Goal: Communication & Community: Answer question/provide support

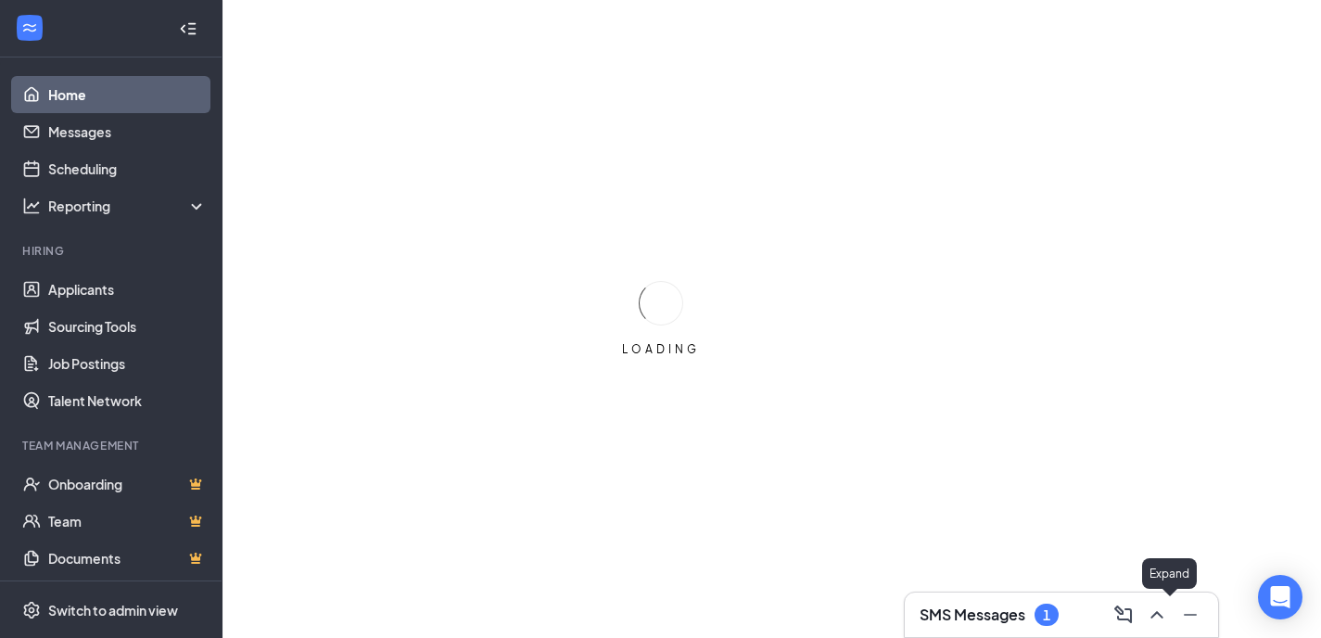
click at [1177, 620] on button at bounding box center [1189, 615] width 30 height 30
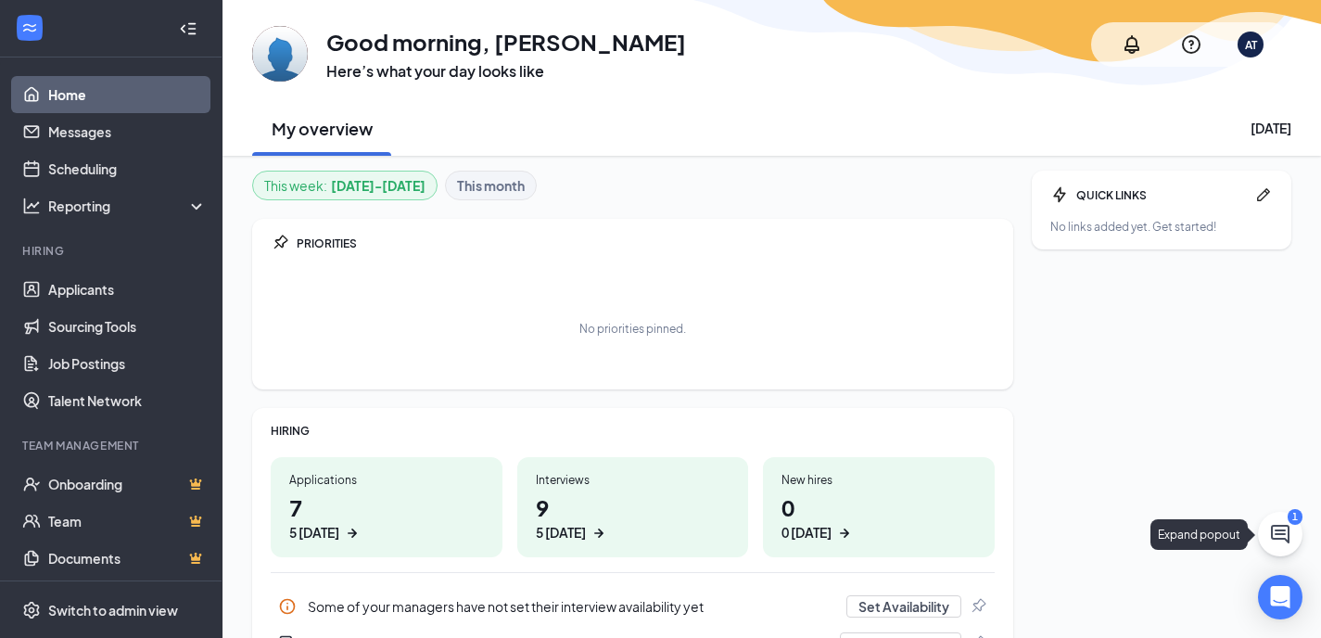
click at [1265, 535] on button at bounding box center [1280, 534] width 45 height 45
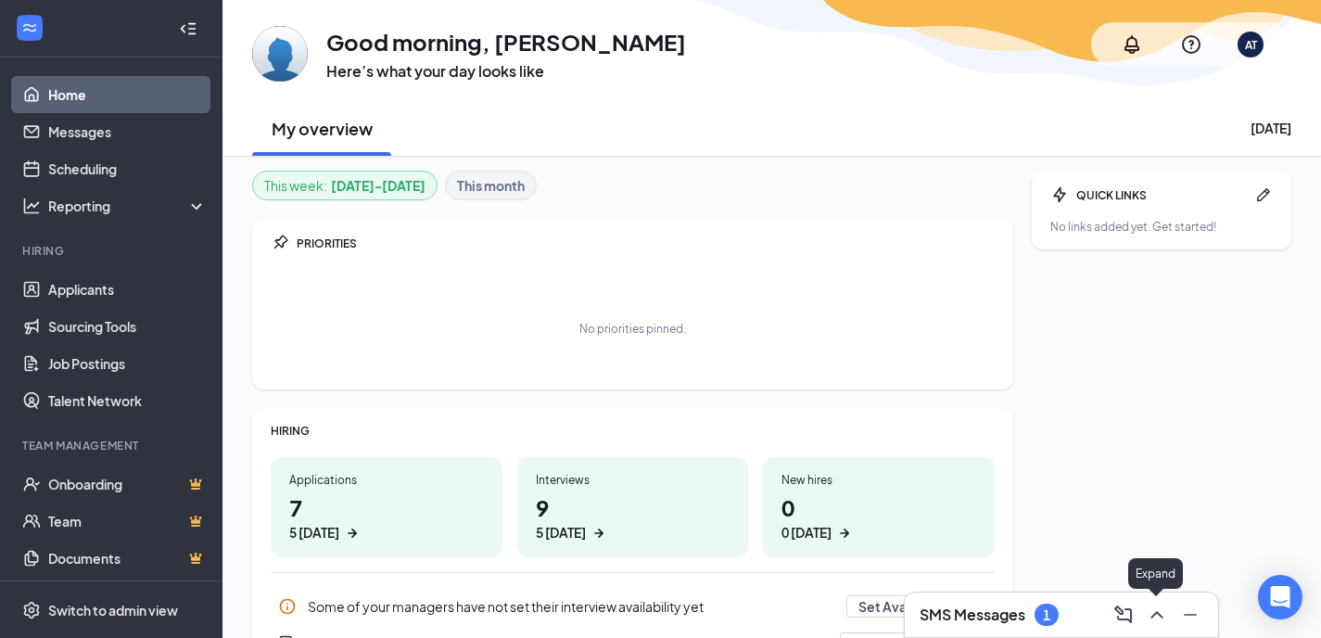
click at [1157, 613] on icon "ChevronUp" at bounding box center [1157, 614] width 12 height 7
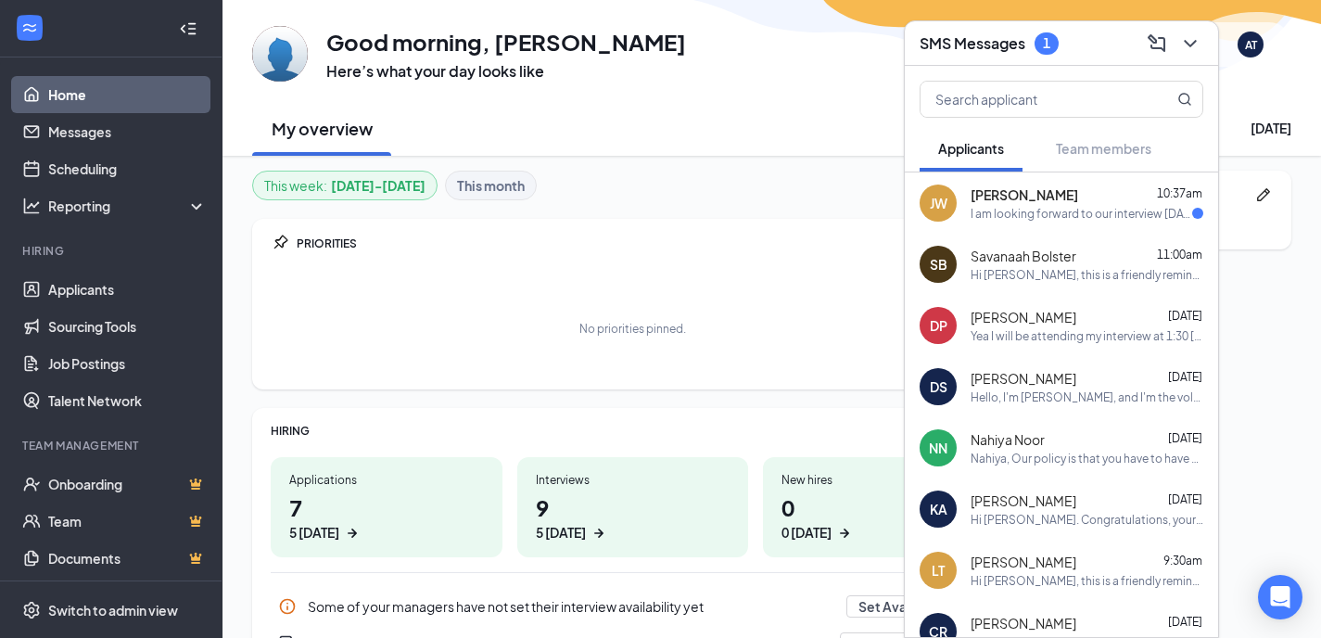
click at [1051, 195] on span "[PERSON_NAME]" at bounding box center [1025, 194] width 108 height 19
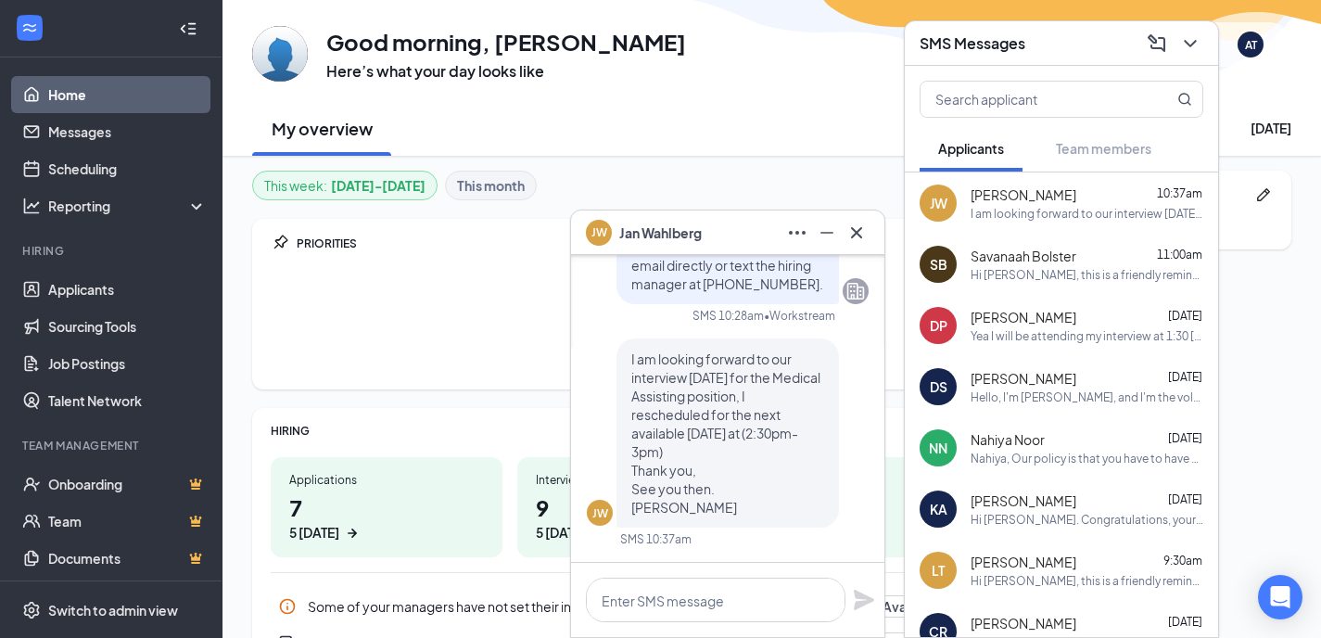
click at [732, 623] on div at bounding box center [727, 600] width 313 height 74
click at [709, 596] on textarea at bounding box center [716, 600] width 260 height 45
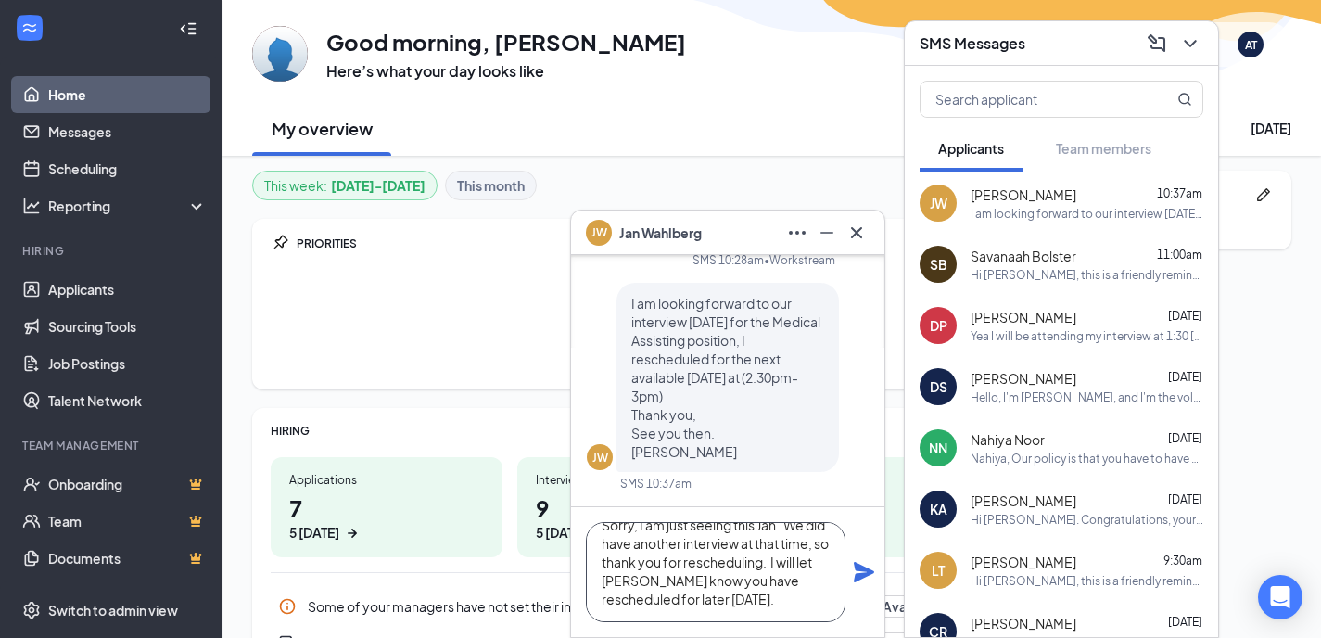
scroll to position [20, 0]
type textarea "Sorry, I am just seeing this Jan. We did have another interview at that time, s…"
click at [859, 578] on icon "Plane" at bounding box center [864, 572] width 20 height 20
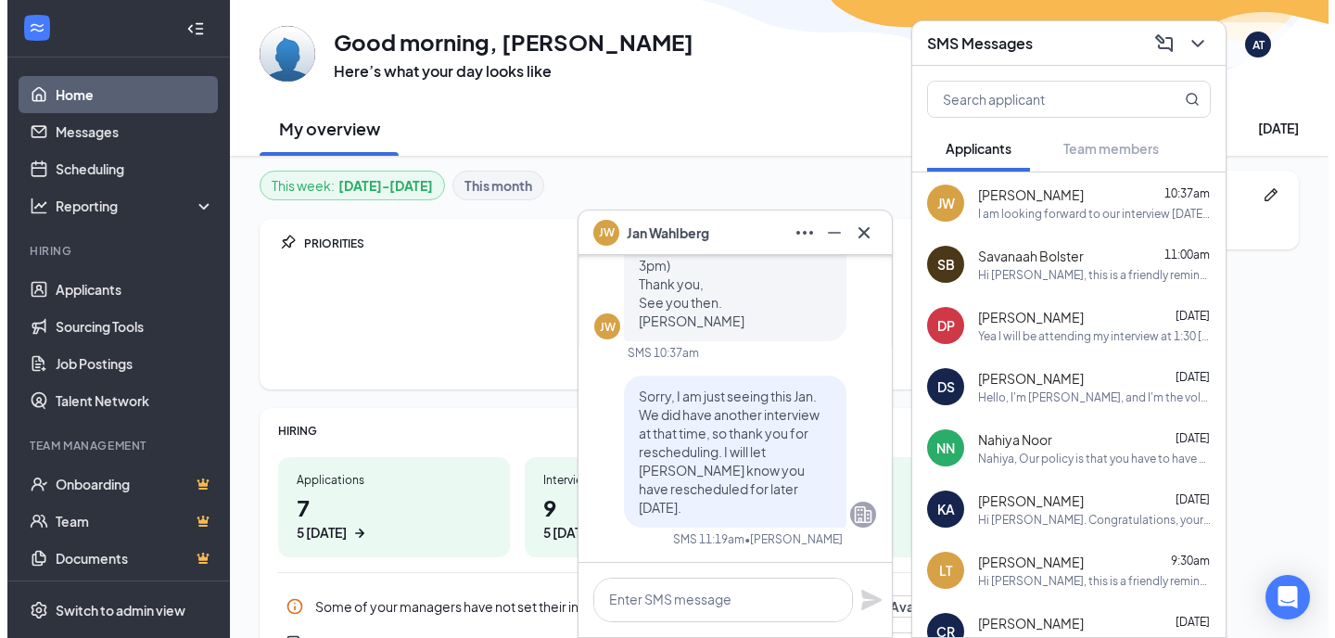
scroll to position [0, 0]
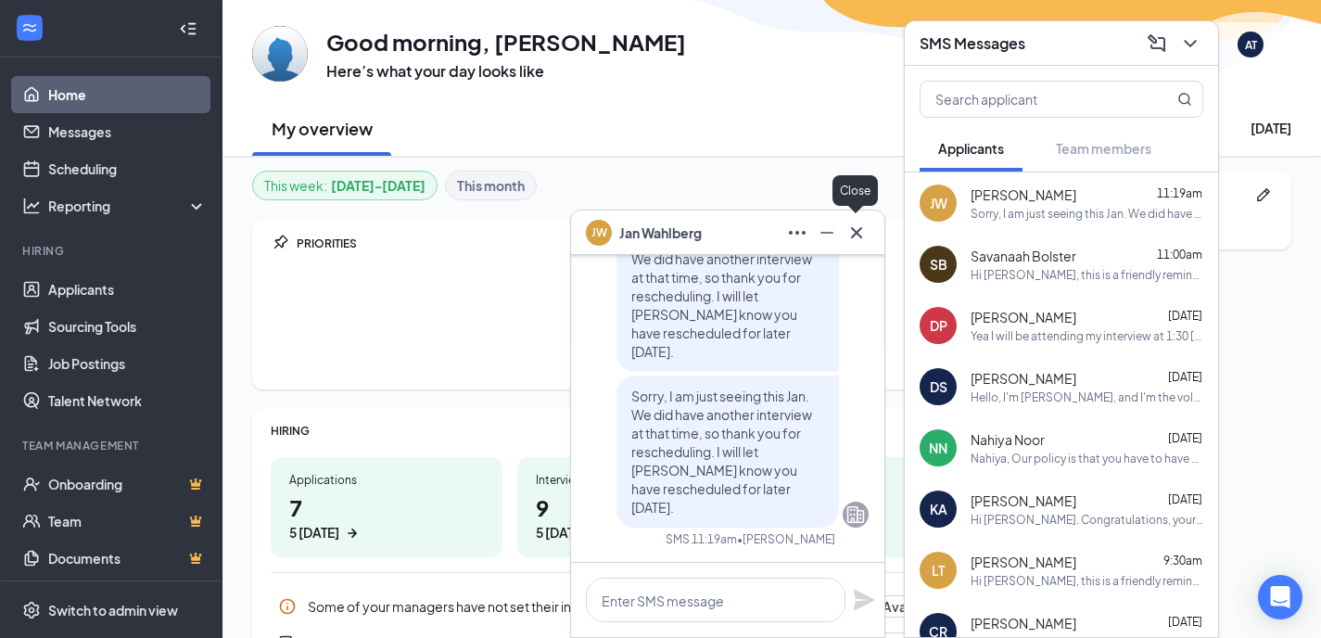
click at [857, 227] on icon "Cross" at bounding box center [857, 233] width 22 height 22
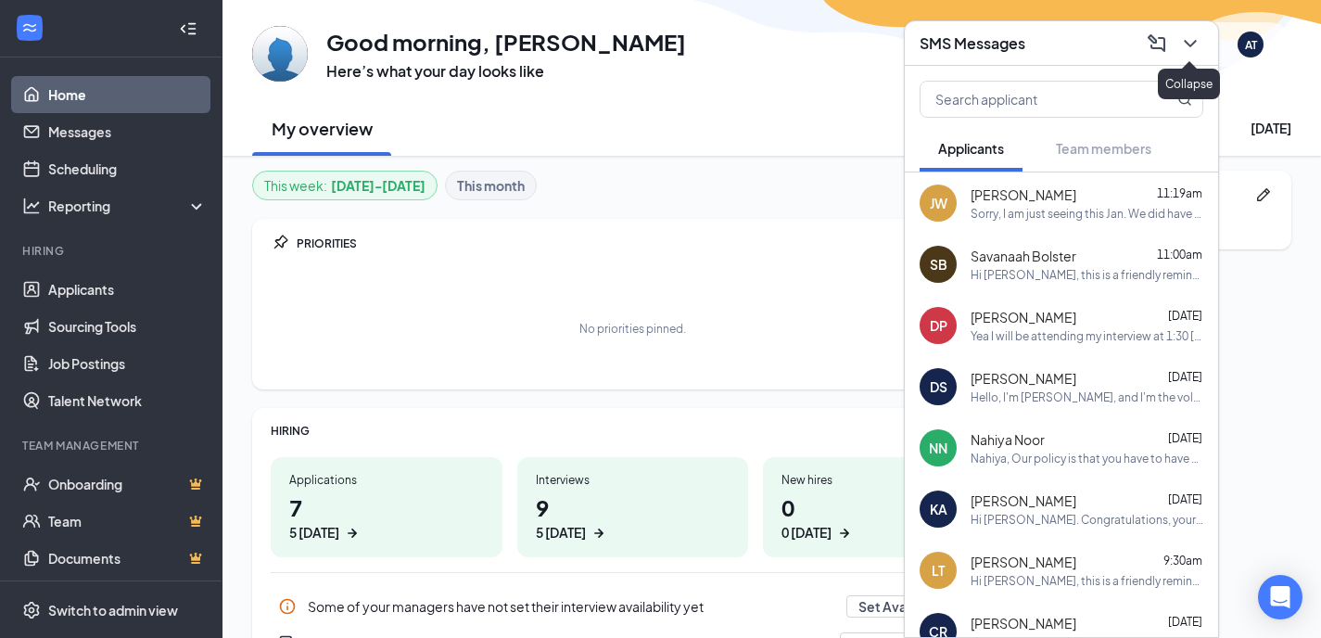
click at [1188, 46] on icon "ChevronDown" at bounding box center [1190, 43] width 22 height 22
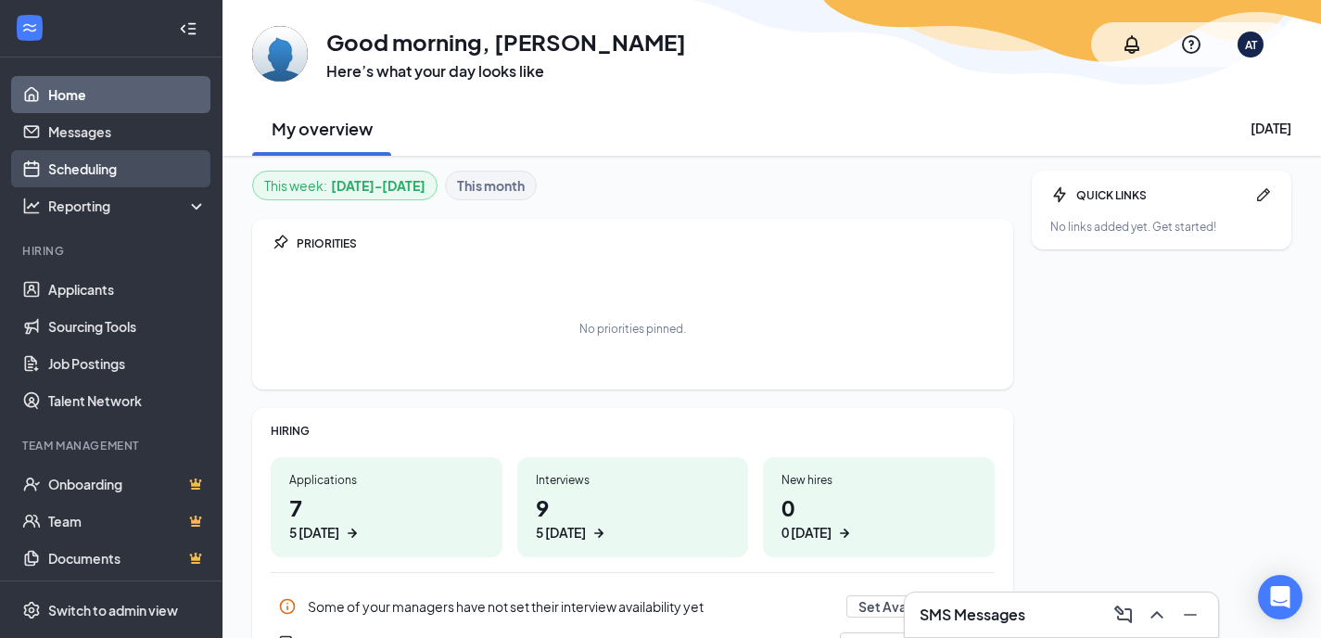
click at [146, 172] on link "Scheduling" at bounding box center [127, 168] width 159 height 37
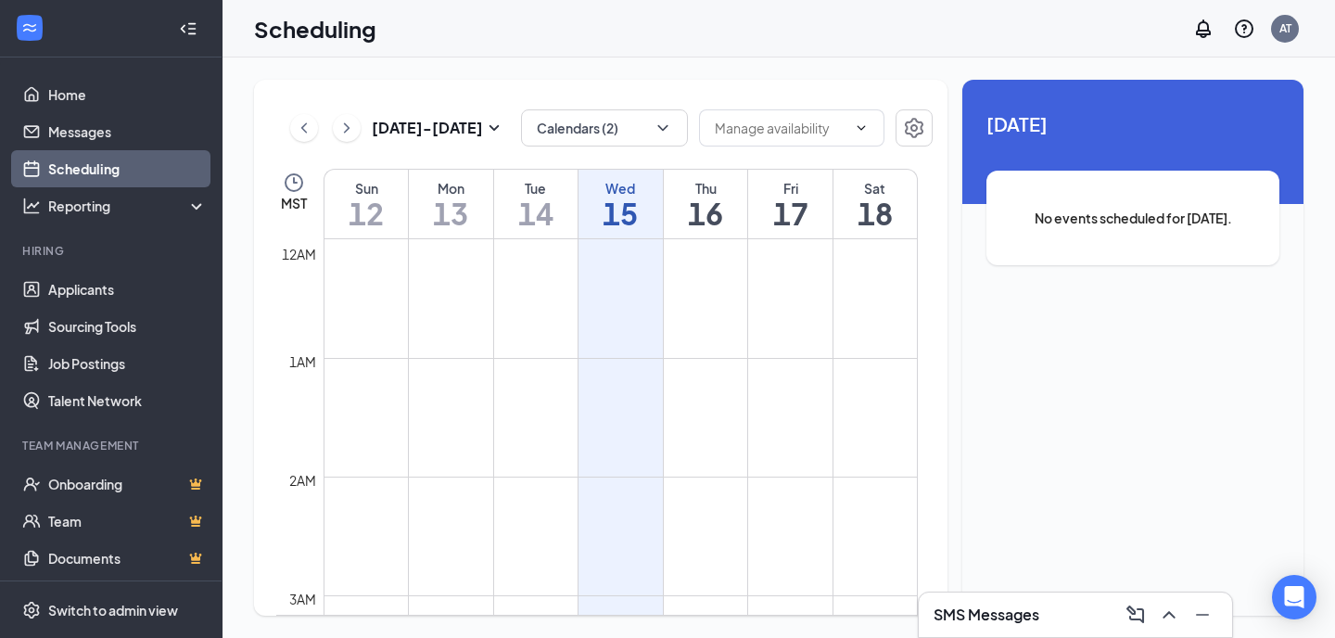
scroll to position [911, 0]
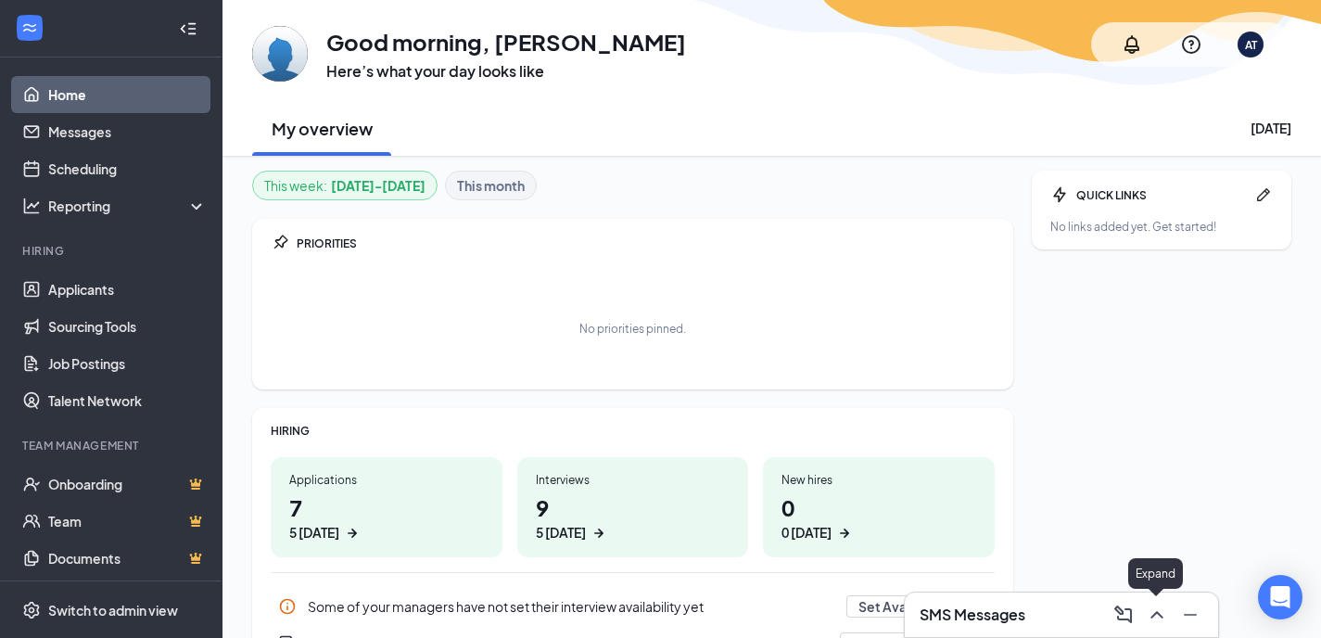
click at [1159, 608] on icon "ChevronUp" at bounding box center [1157, 615] width 22 height 22
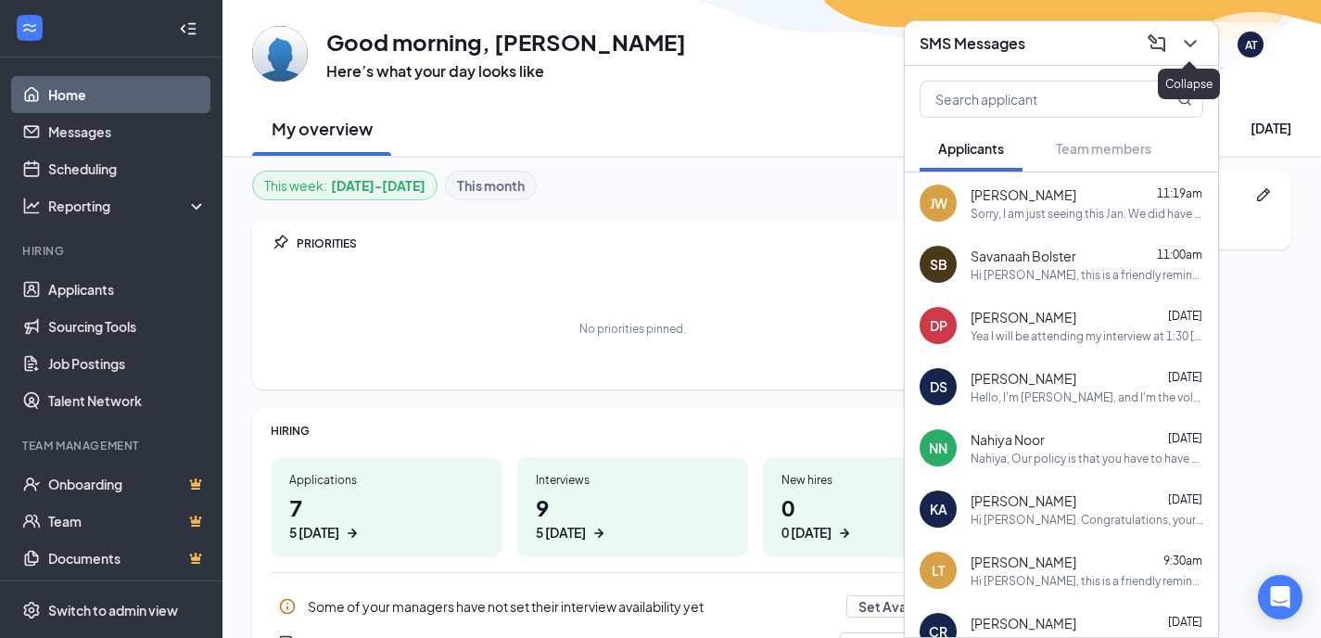
click at [1190, 44] on icon "ChevronDown" at bounding box center [1190, 43] width 12 height 7
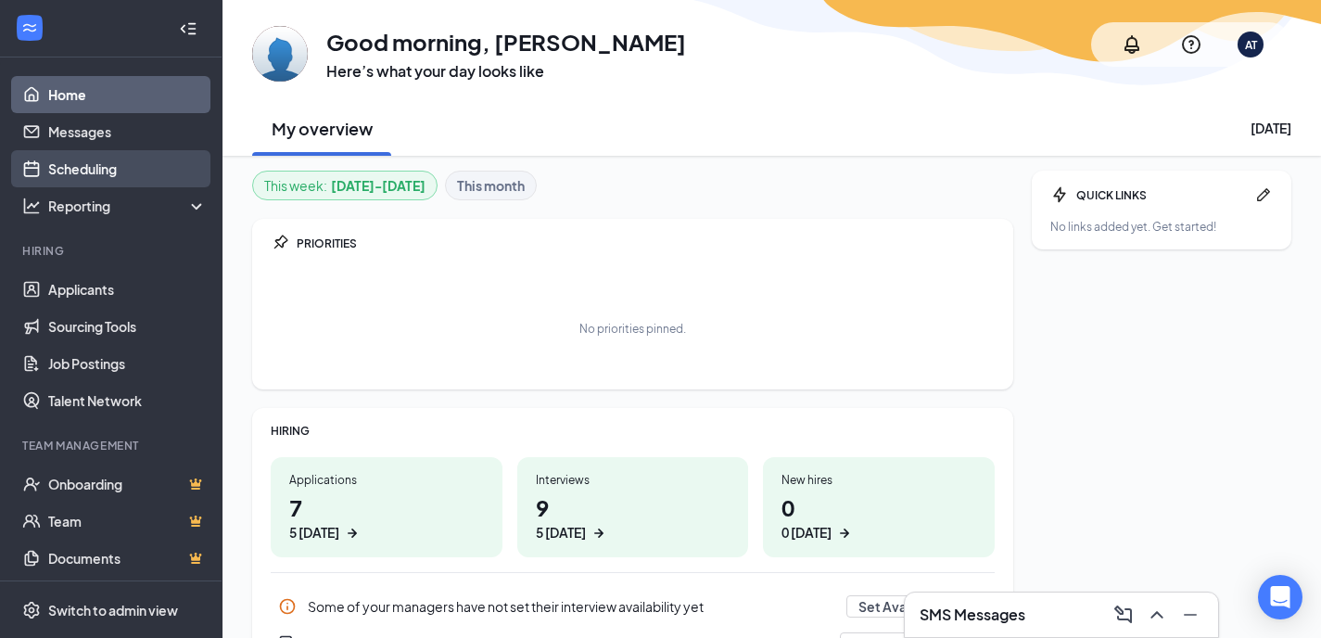
click at [127, 168] on link "Scheduling" at bounding box center [127, 168] width 159 height 37
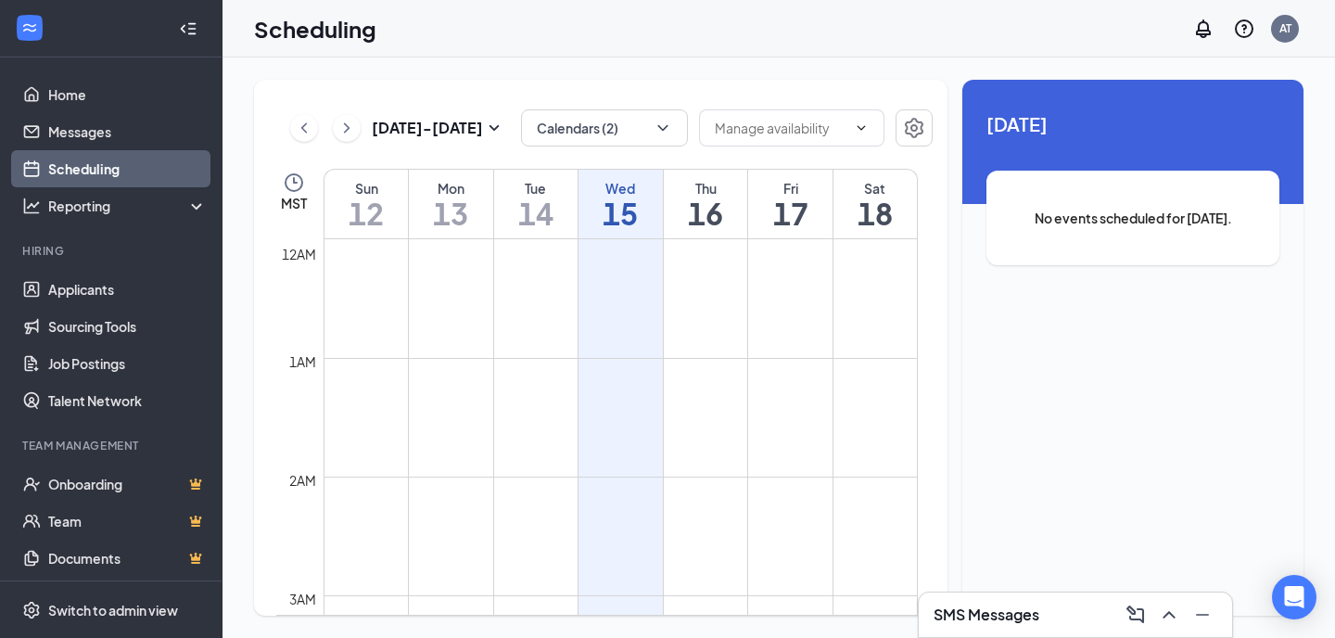
scroll to position [911, 0]
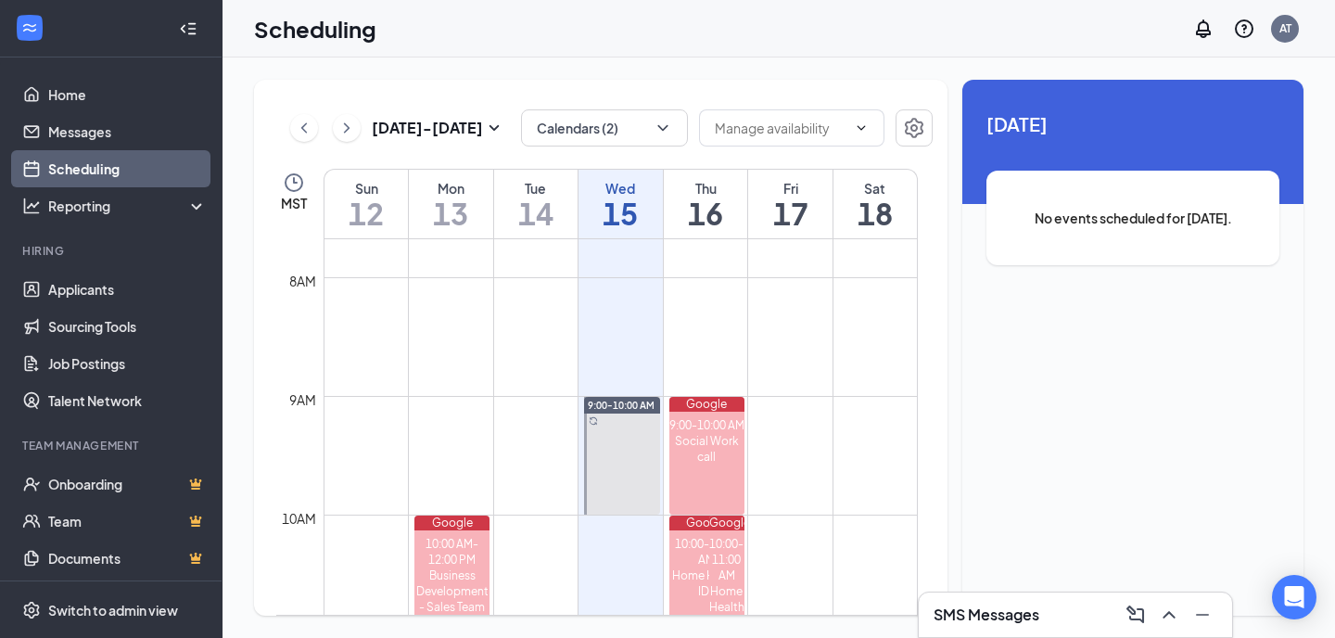
click at [639, 149] on div "Oct 12 - Oct 18 Calendars (2) MST Sun 12 Mon 13 Tue 14 Wed 15 Thu 16 Fri 17 Sat…" at bounding box center [601, 348] width 694 height 536
click at [663, 123] on icon "ChevronDown" at bounding box center [663, 128] width 19 height 19
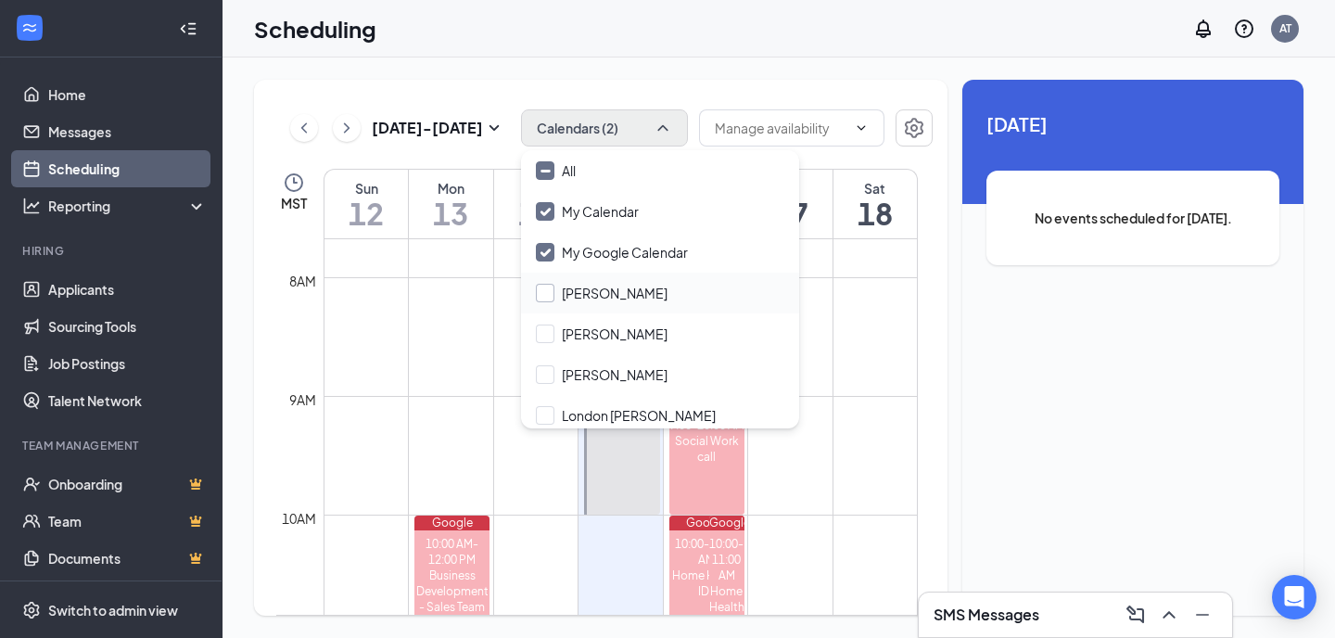
click at [620, 289] on input "Brooke Higley" at bounding box center [602, 293] width 132 height 19
checkbox input "true"
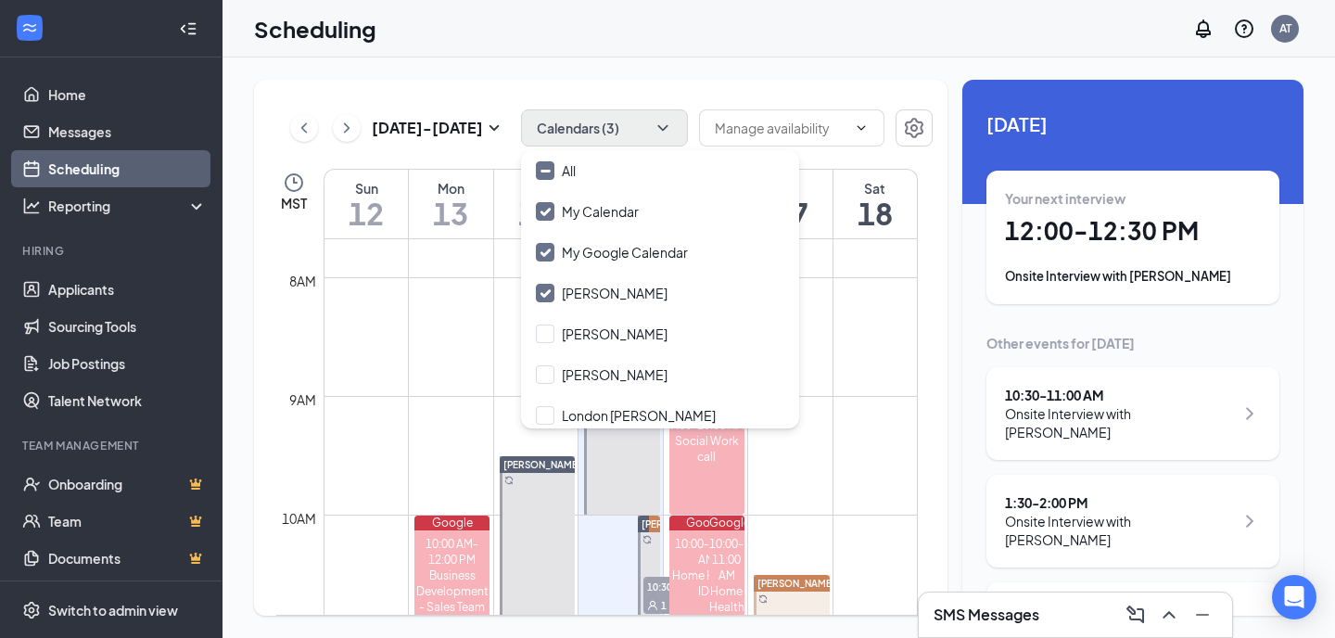
click at [745, 80] on div "Oct 12 - Oct 18 Calendars (3) MST Sun 12 Mon 13 Tue 14 Wed 15 Thu 16 Fri 17 Sat…" at bounding box center [601, 348] width 694 height 536
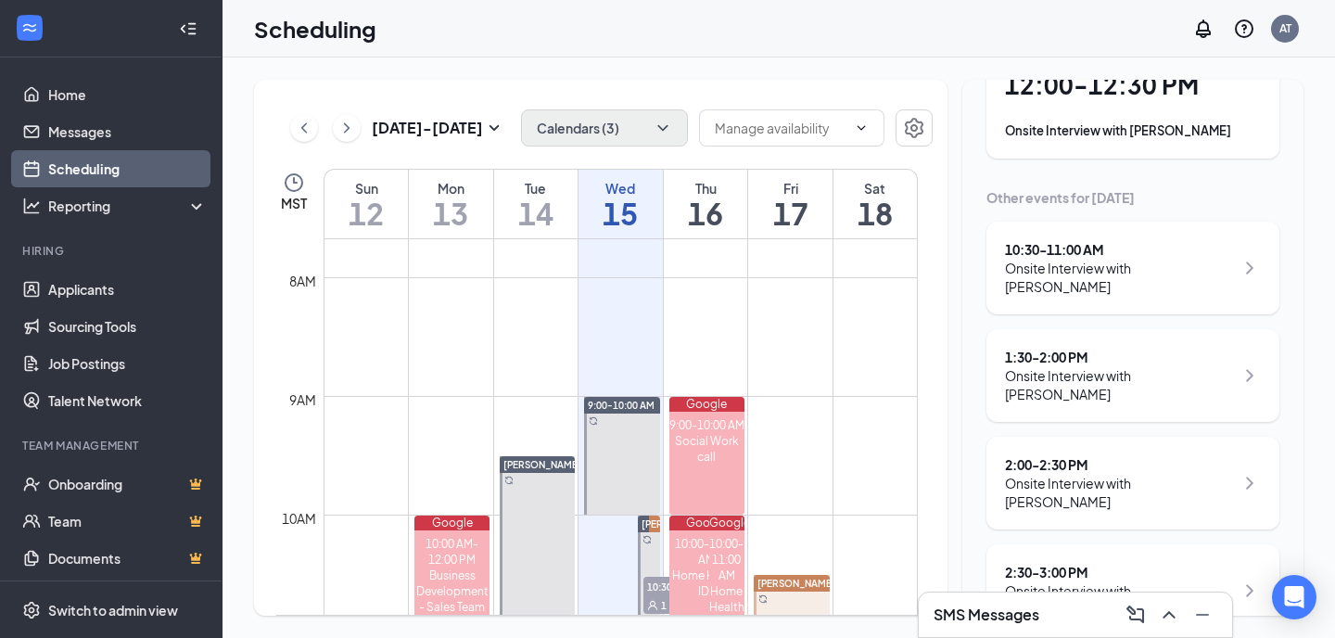
scroll to position [15, 0]
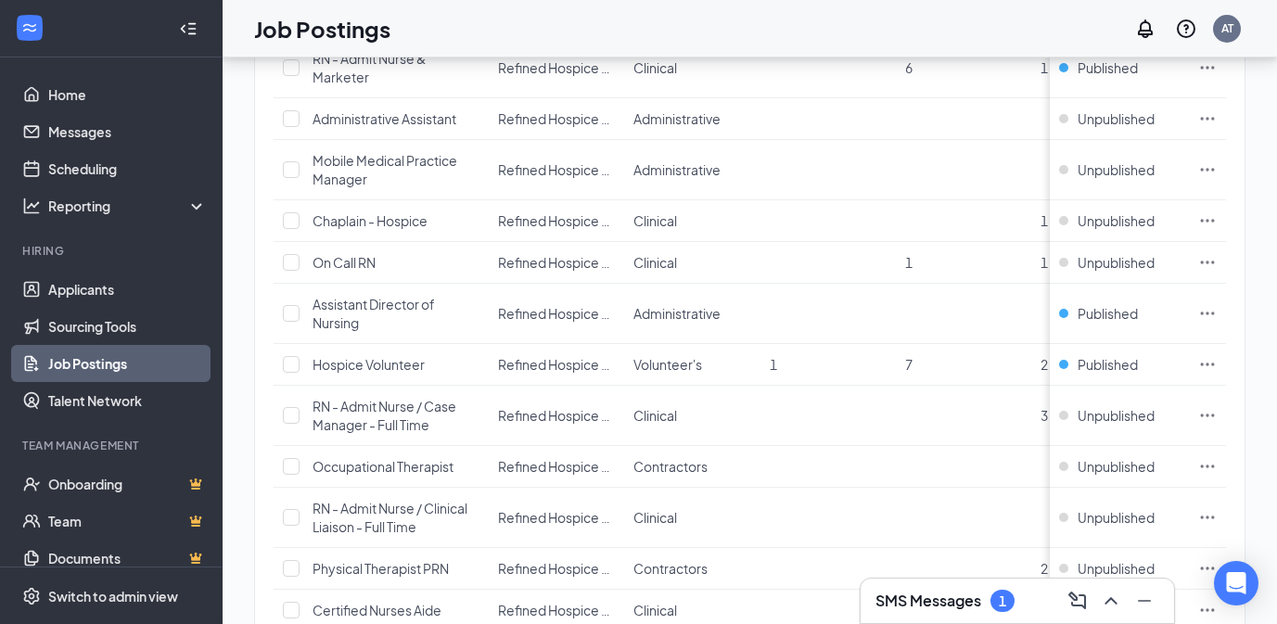
scroll to position [2022, 0]
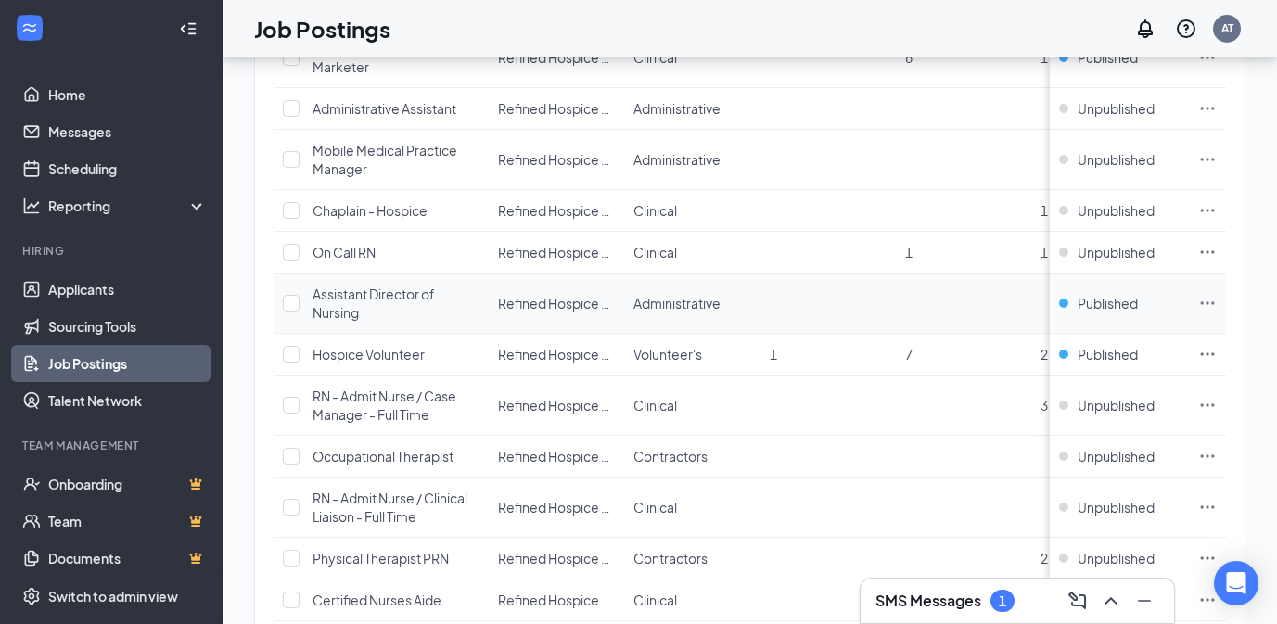
click at [798, 334] on td at bounding box center [827, 304] width 135 height 60
click at [1216, 312] on icon "Ellipses" at bounding box center [1207, 303] width 19 height 19
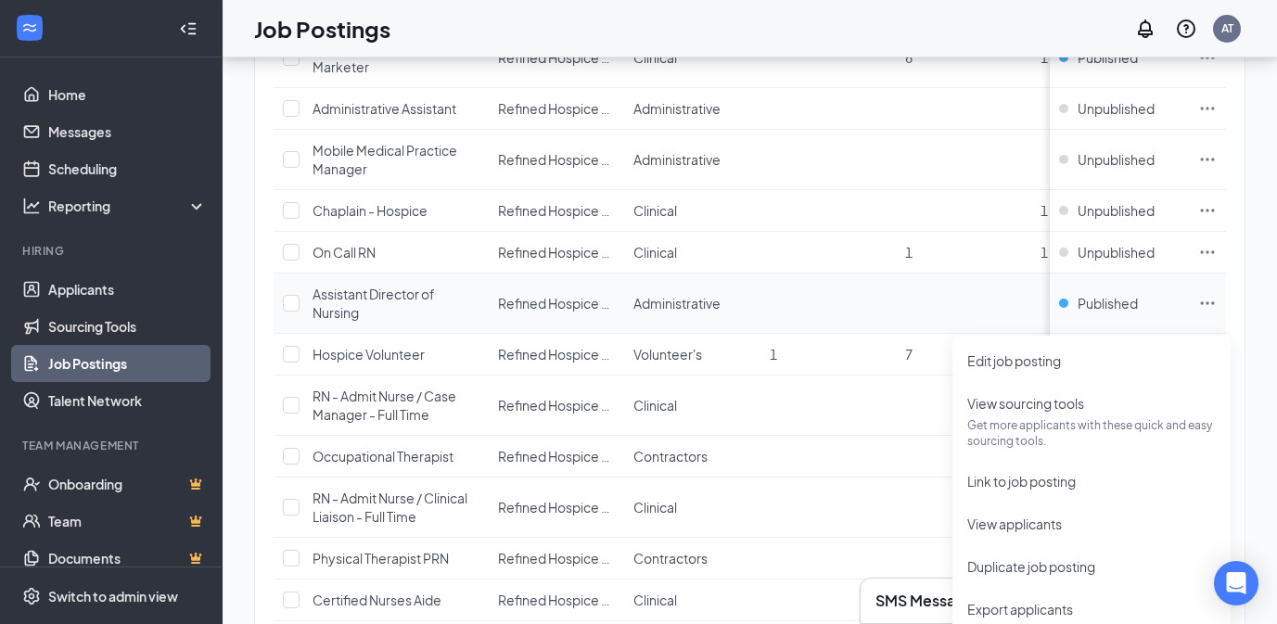
click at [1216, 312] on icon "Ellipses" at bounding box center [1207, 303] width 19 height 19
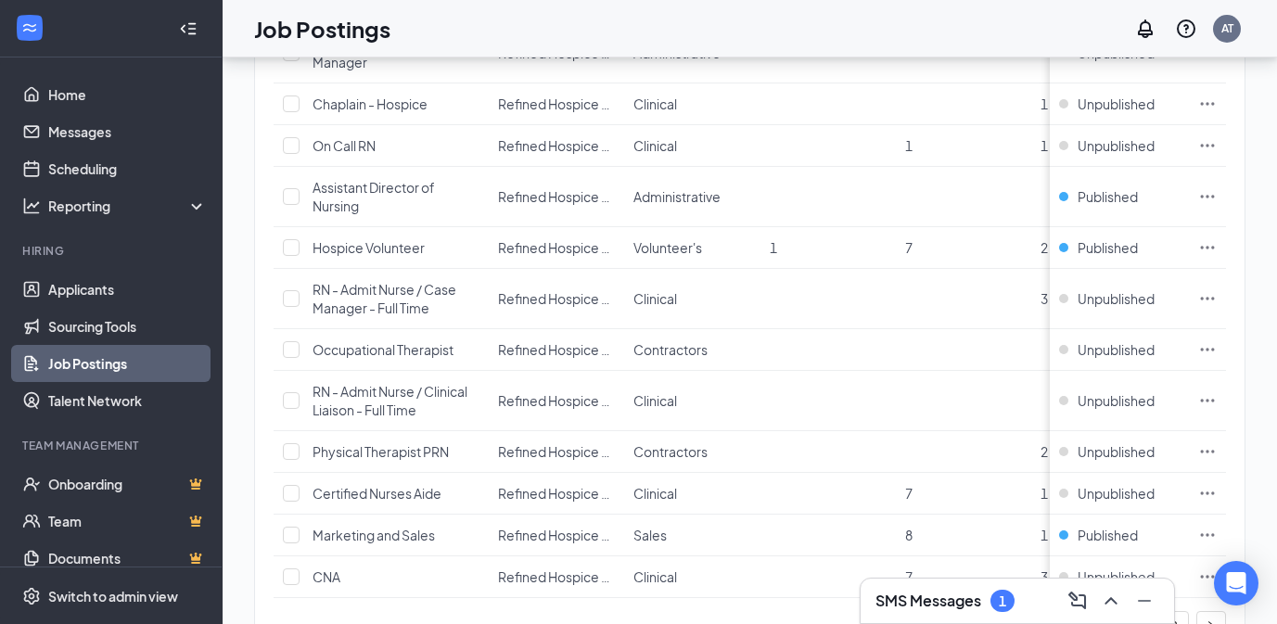
scroll to position [2237, 0]
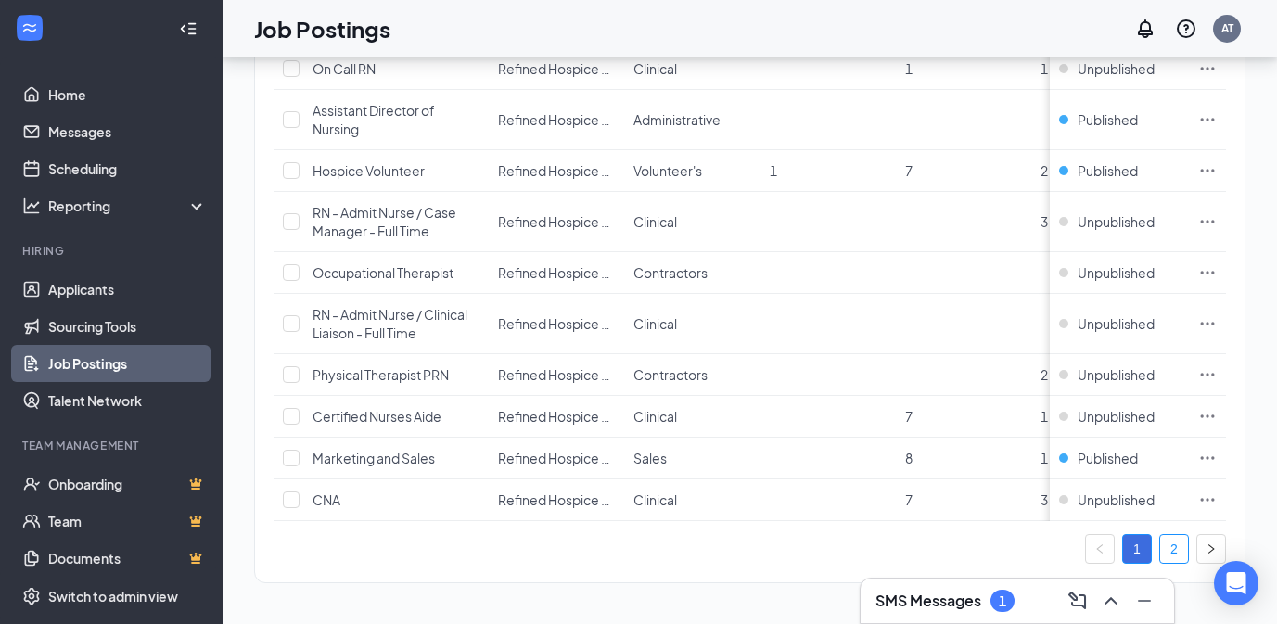
click at [1182, 555] on link "2" at bounding box center [1174, 549] width 28 height 28
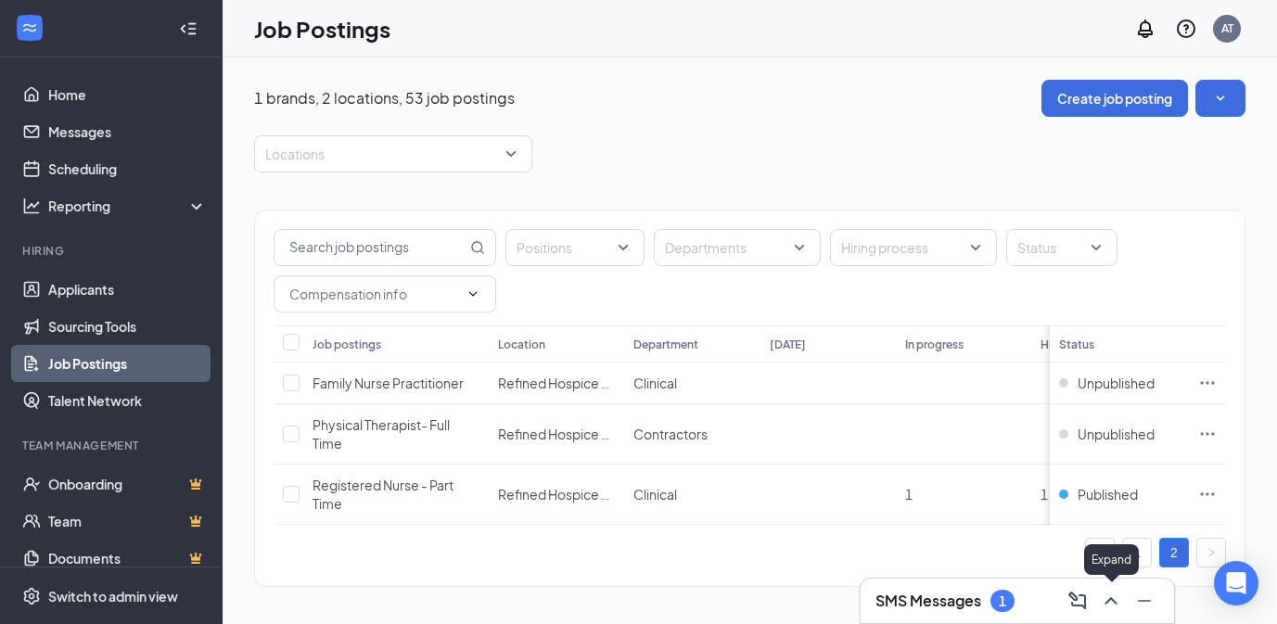
click at [1113, 600] on icon "ChevronUp" at bounding box center [1110, 600] width 12 height 7
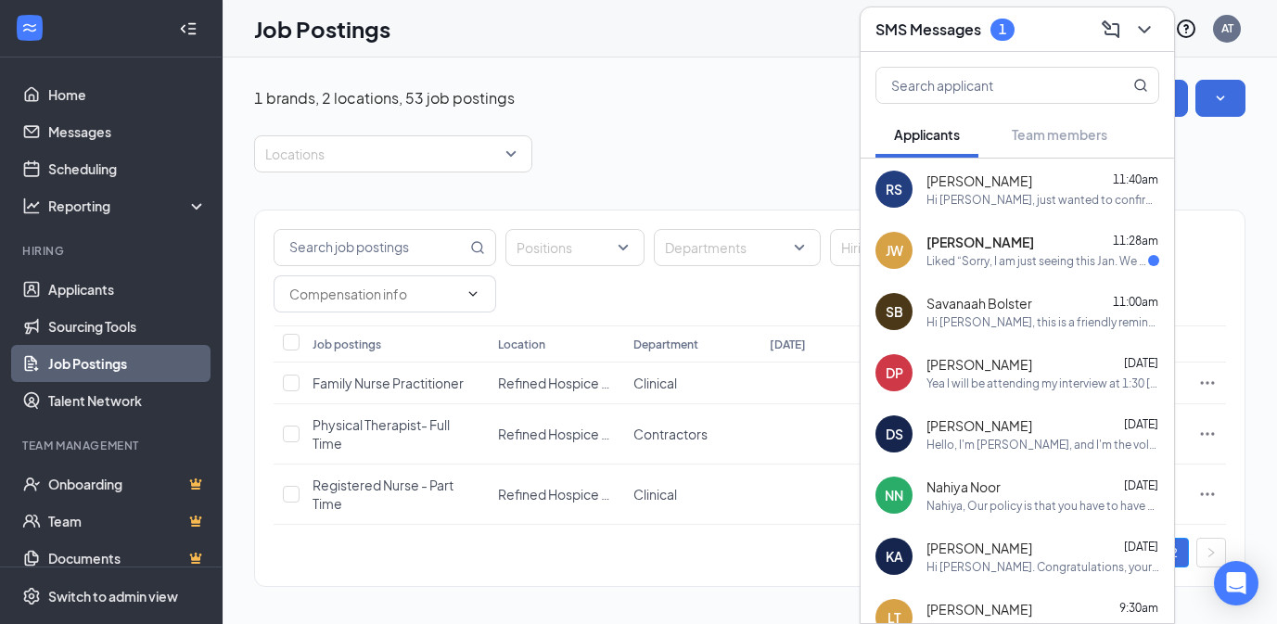
click at [1006, 271] on div "[PERSON_NAME] [PERSON_NAME] 11:28am Liked “Sorry, I am just seeing this Jan. We…" at bounding box center [1016, 250] width 313 height 61
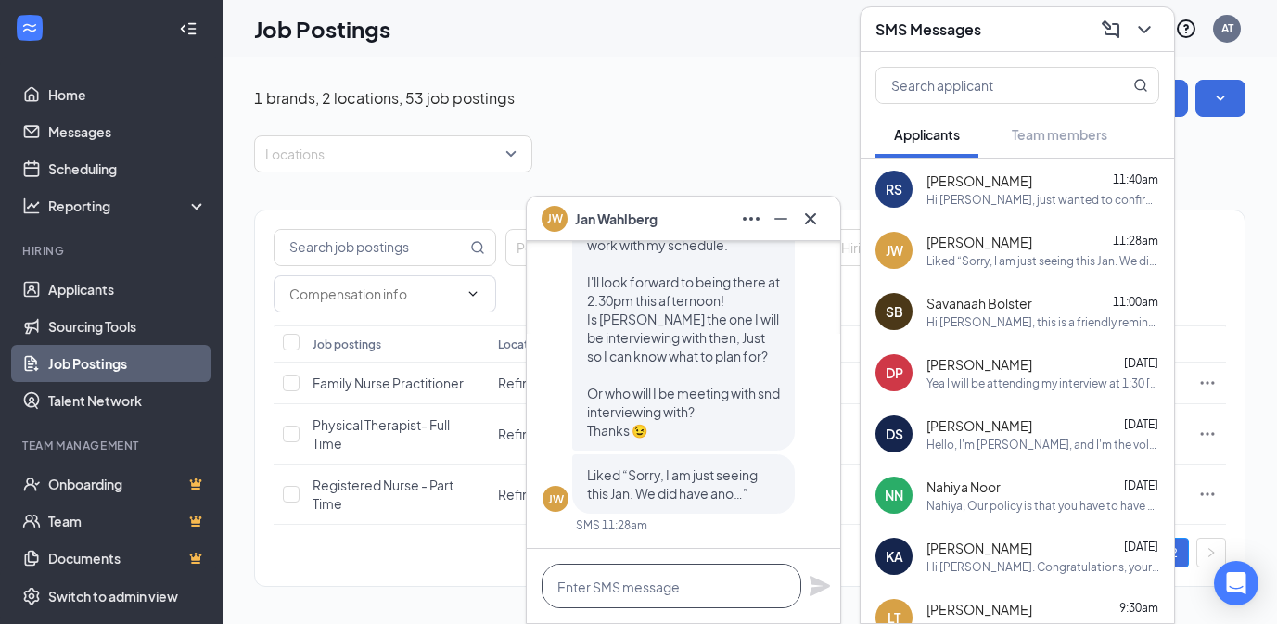
click at [651, 589] on textarea at bounding box center [671, 586] width 260 height 45
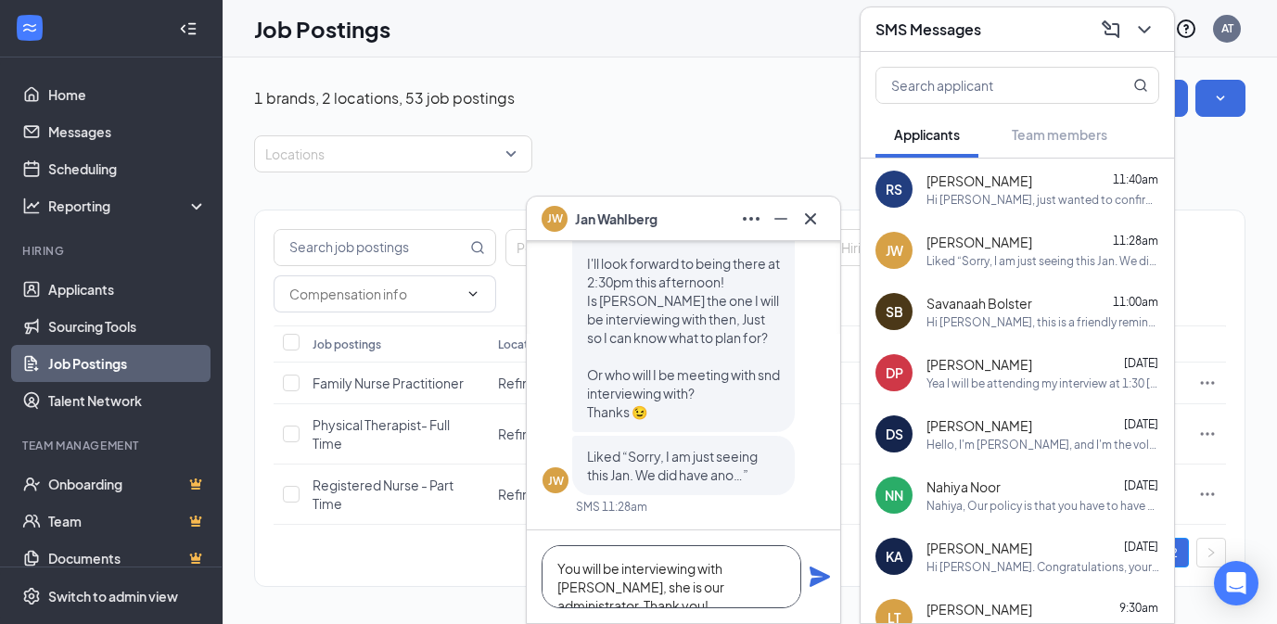
type textarea "You will be interviewing with [PERSON_NAME], she is our administrator. Thank yo…"
click at [816, 584] on icon "Plane" at bounding box center [819, 577] width 22 height 22
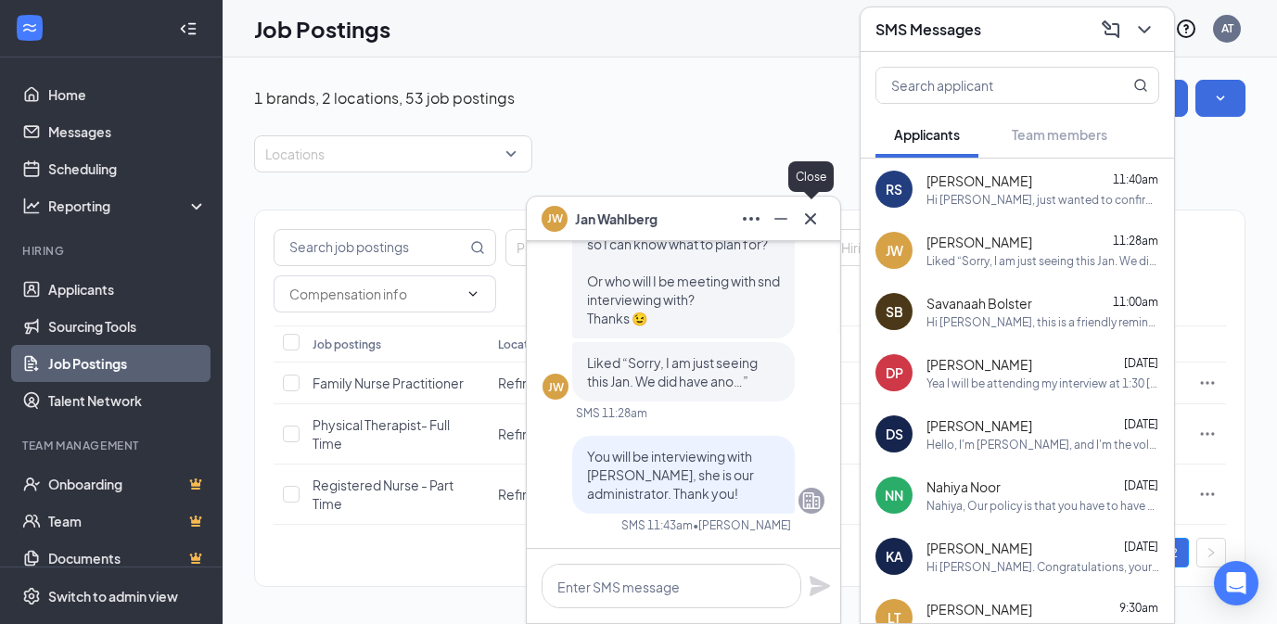
click at [811, 212] on icon "Cross" at bounding box center [810, 219] width 22 height 22
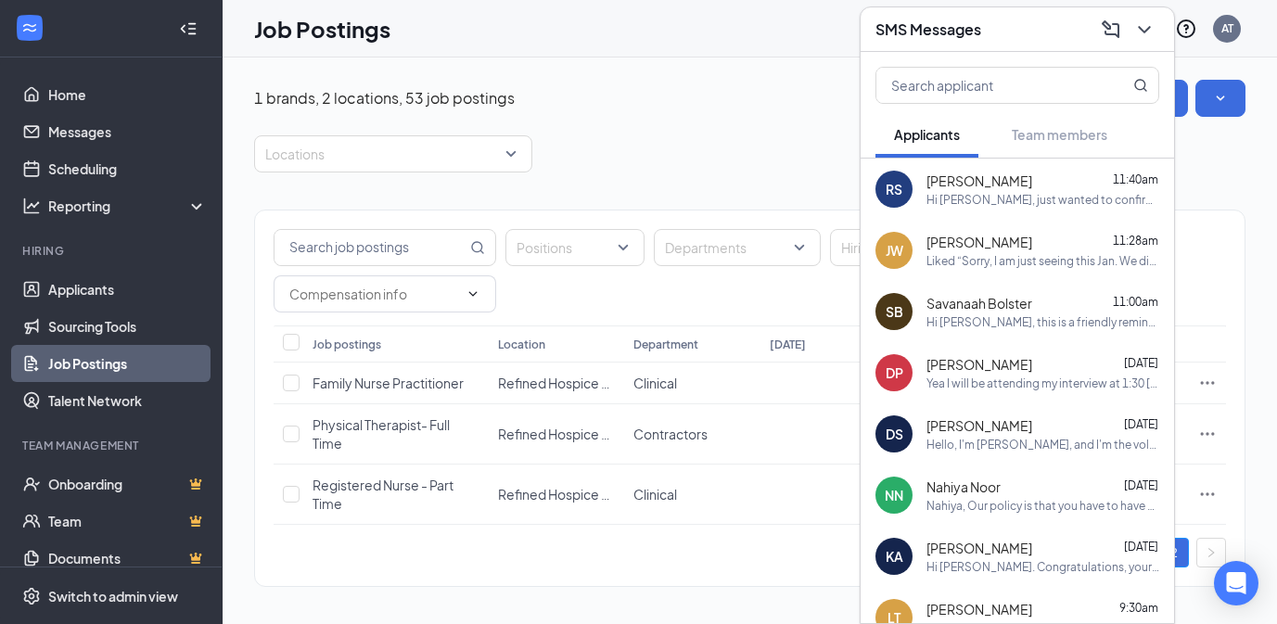
click at [974, 188] on span "[PERSON_NAME]" at bounding box center [979, 181] width 106 height 19
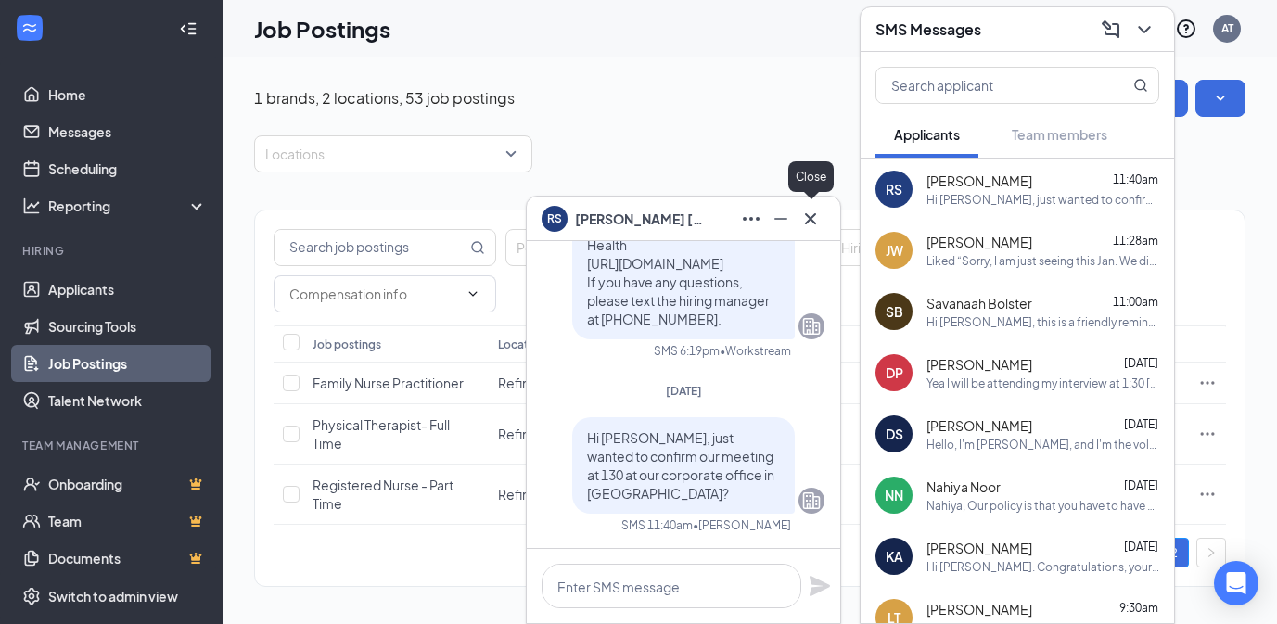
click at [814, 221] on icon "Cross" at bounding box center [810, 219] width 22 height 22
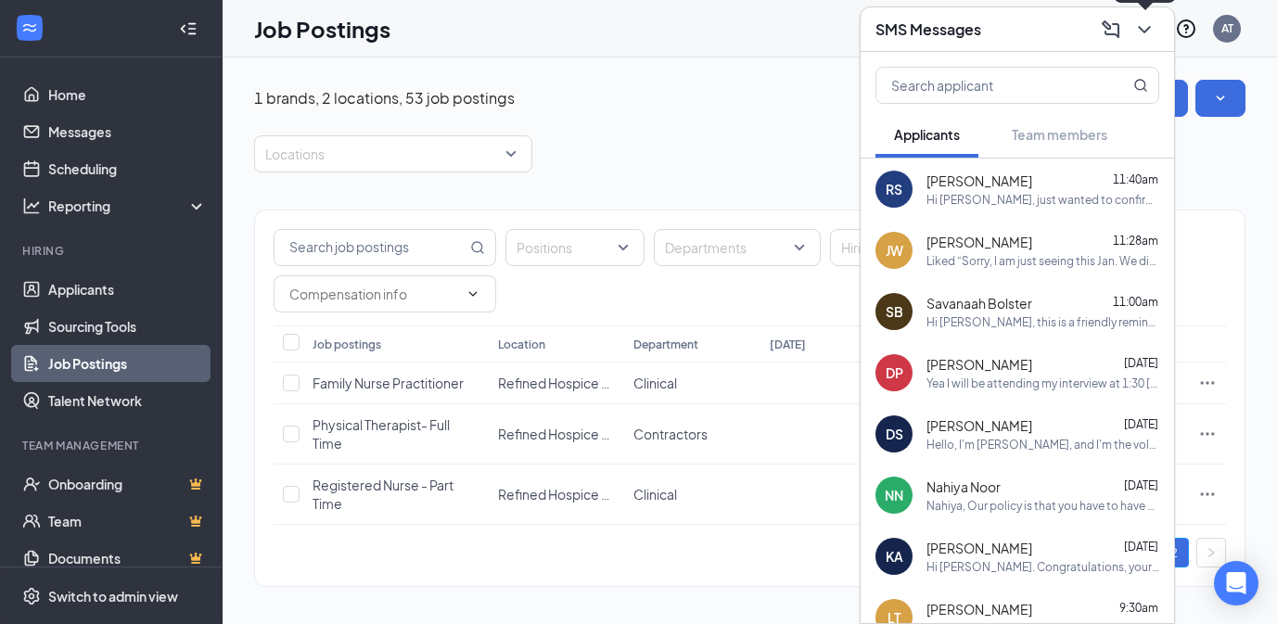
click at [1143, 35] on icon "ChevronDown" at bounding box center [1144, 30] width 22 height 22
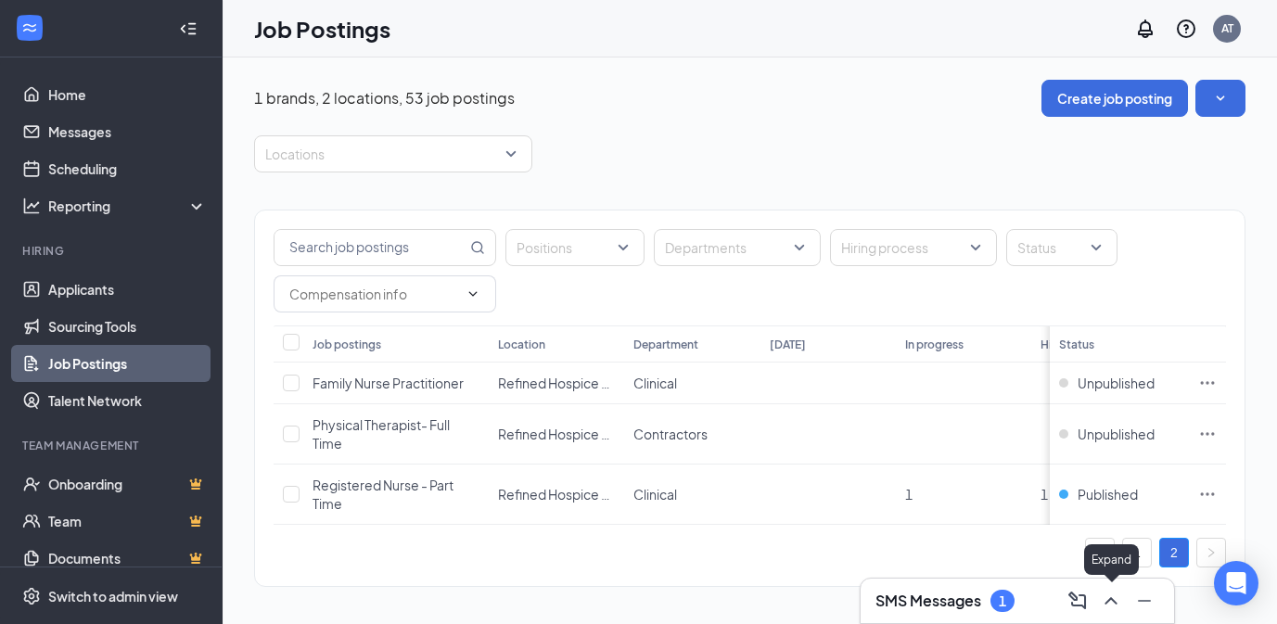
click at [1100, 600] on icon "ChevronUp" at bounding box center [1111, 601] width 22 height 22
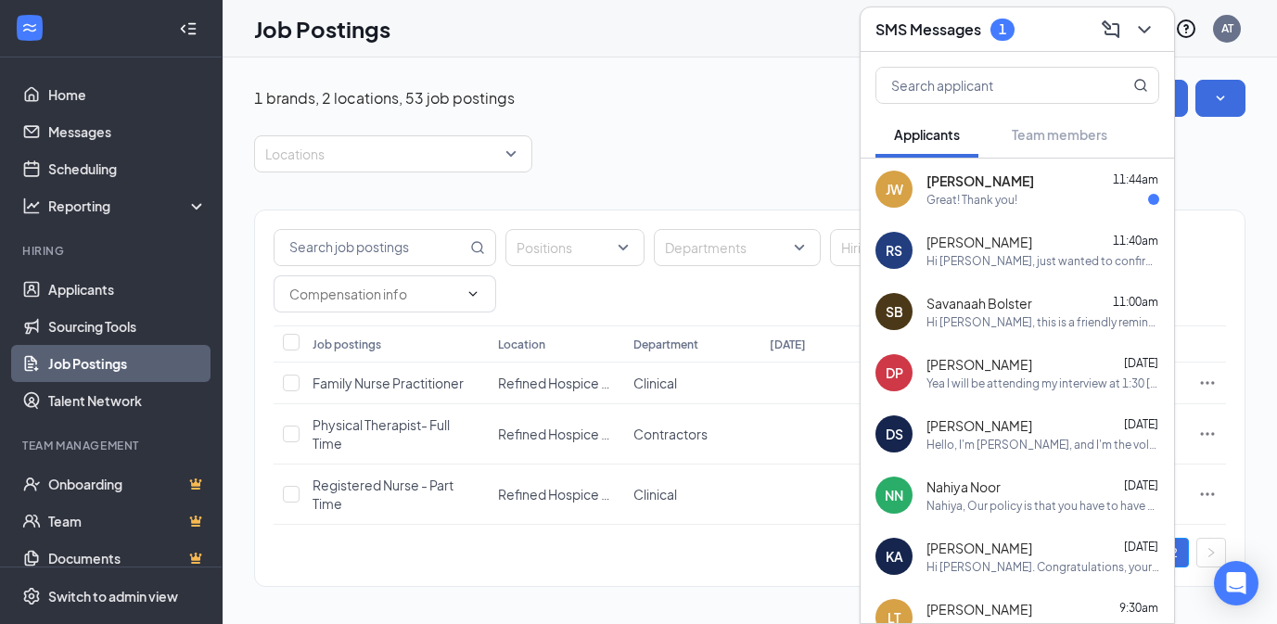
click at [978, 194] on div "Great! Thank you!" at bounding box center [971, 200] width 91 height 16
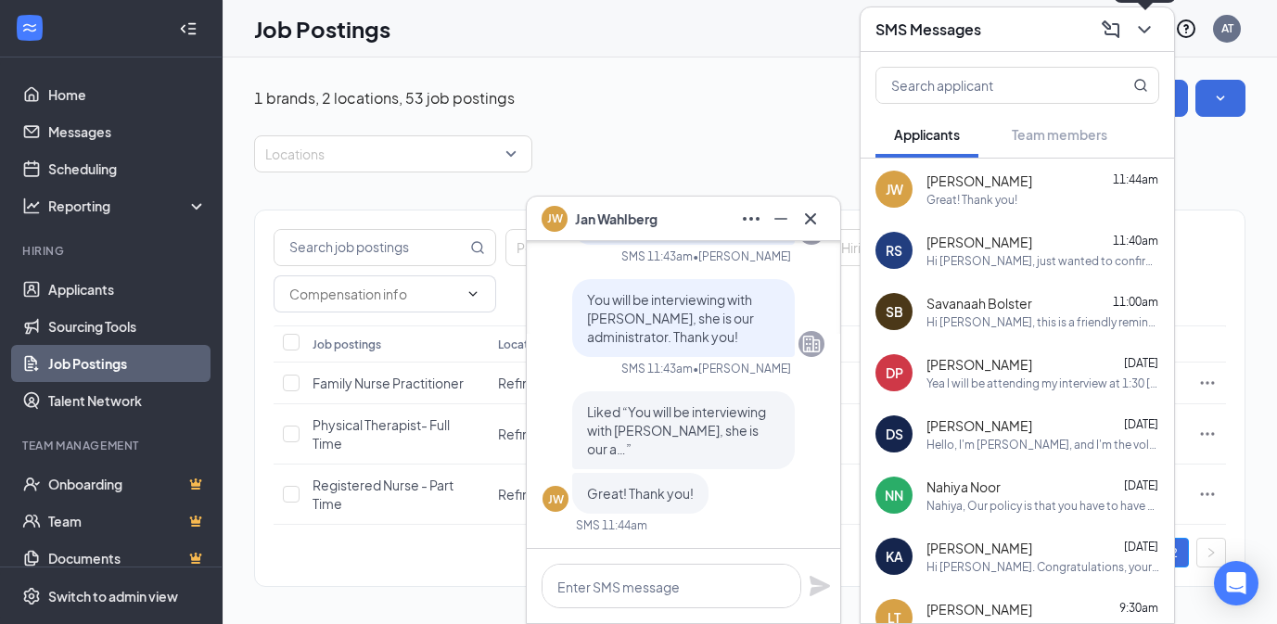
click at [1151, 33] on icon "ChevronDown" at bounding box center [1144, 30] width 22 height 22
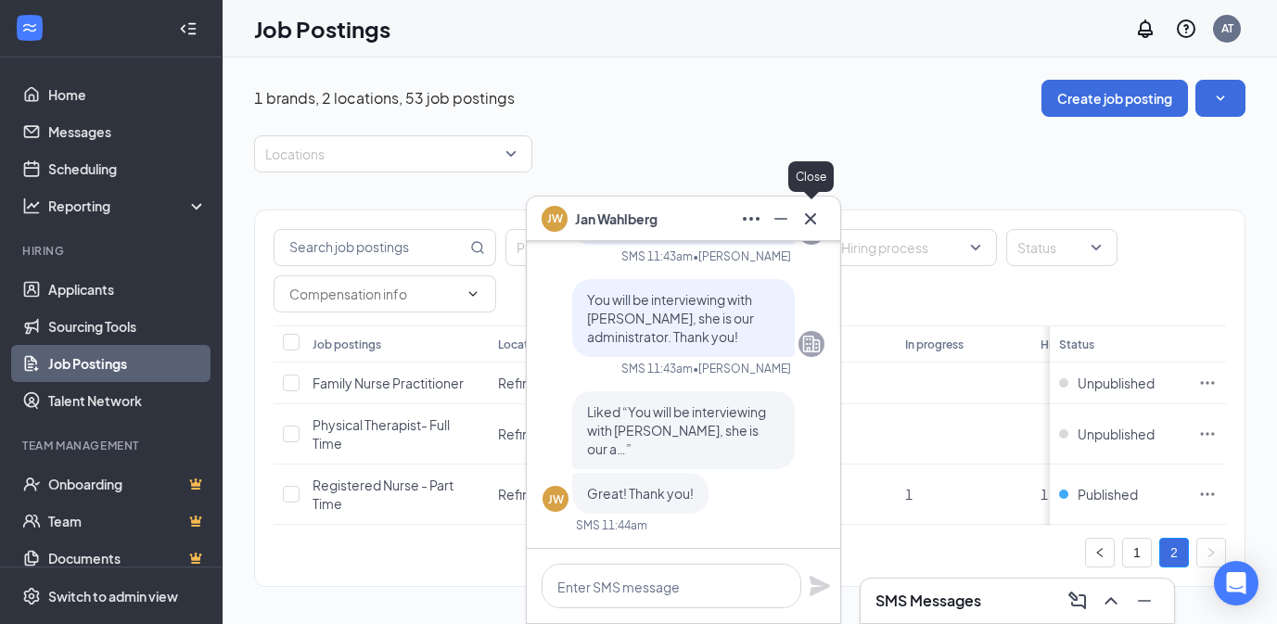
click at [809, 217] on icon "Cross" at bounding box center [810, 217] width 11 height 11
